Goal: Entertainment & Leisure: Consume media (video, audio)

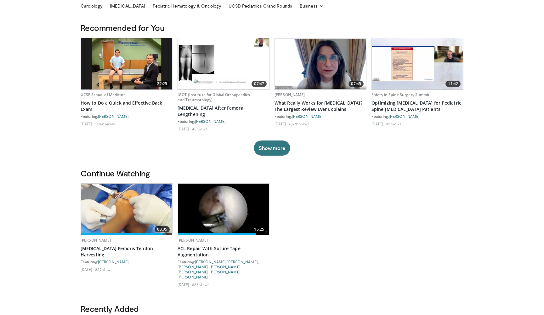
scroll to position [29, 0]
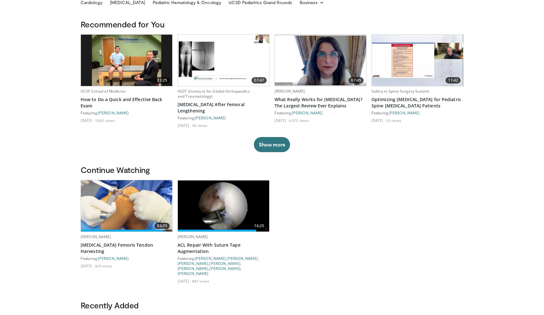
click at [130, 217] on img at bounding box center [126, 205] width 91 height 51
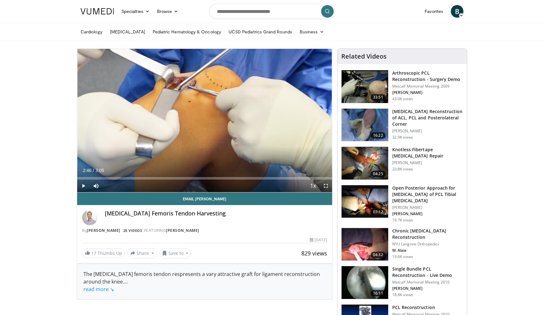
click at [325, 187] on span "Video Player" at bounding box center [325, 185] width 13 height 13
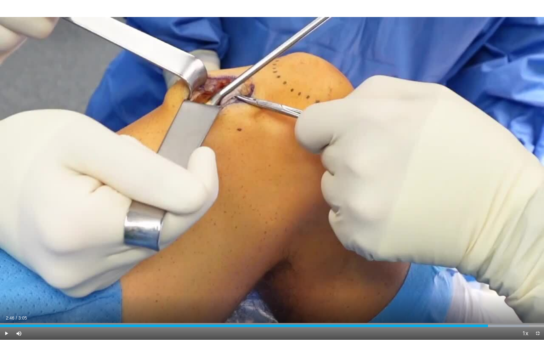
click at [2, 314] on span "Video Player" at bounding box center [6, 333] width 13 height 13
click at [3, 314] on div "Progress Bar" at bounding box center [3, 325] width 1 height 3
